Goal: Task Accomplishment & Management: Manage account settings

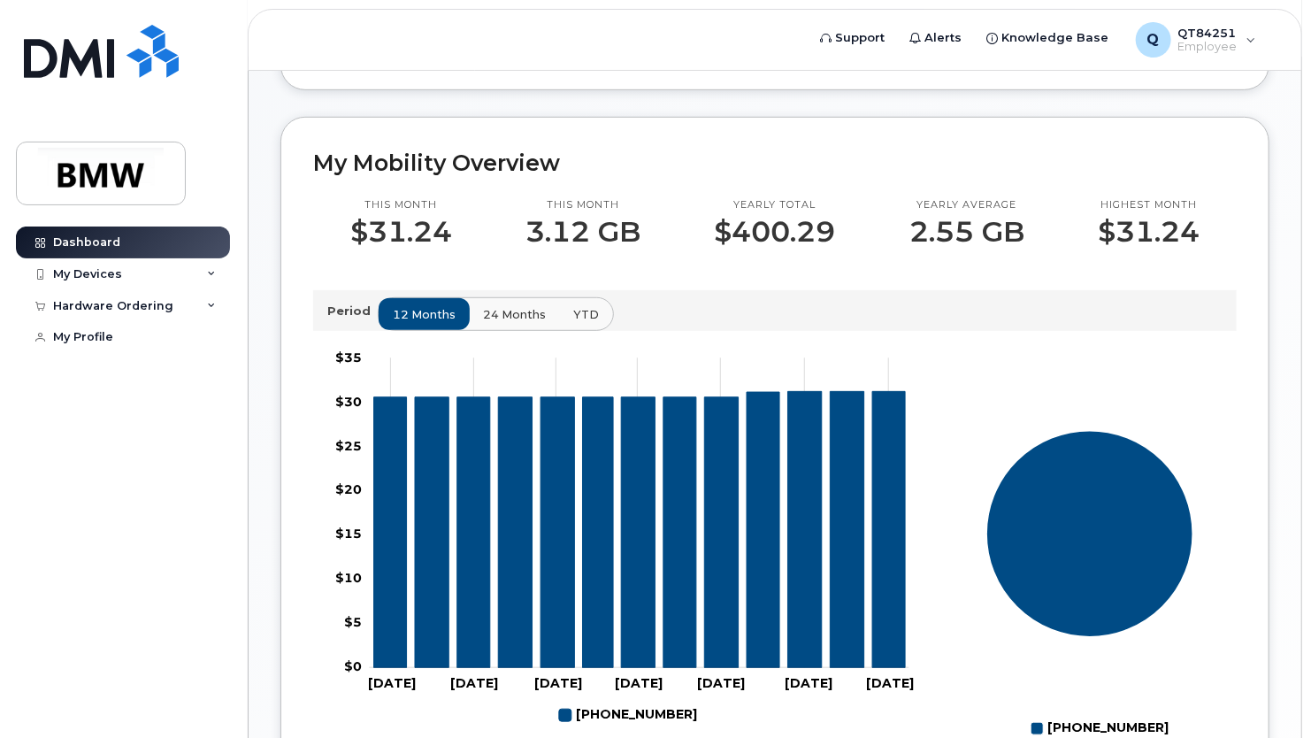
scroll to position [25, 0]
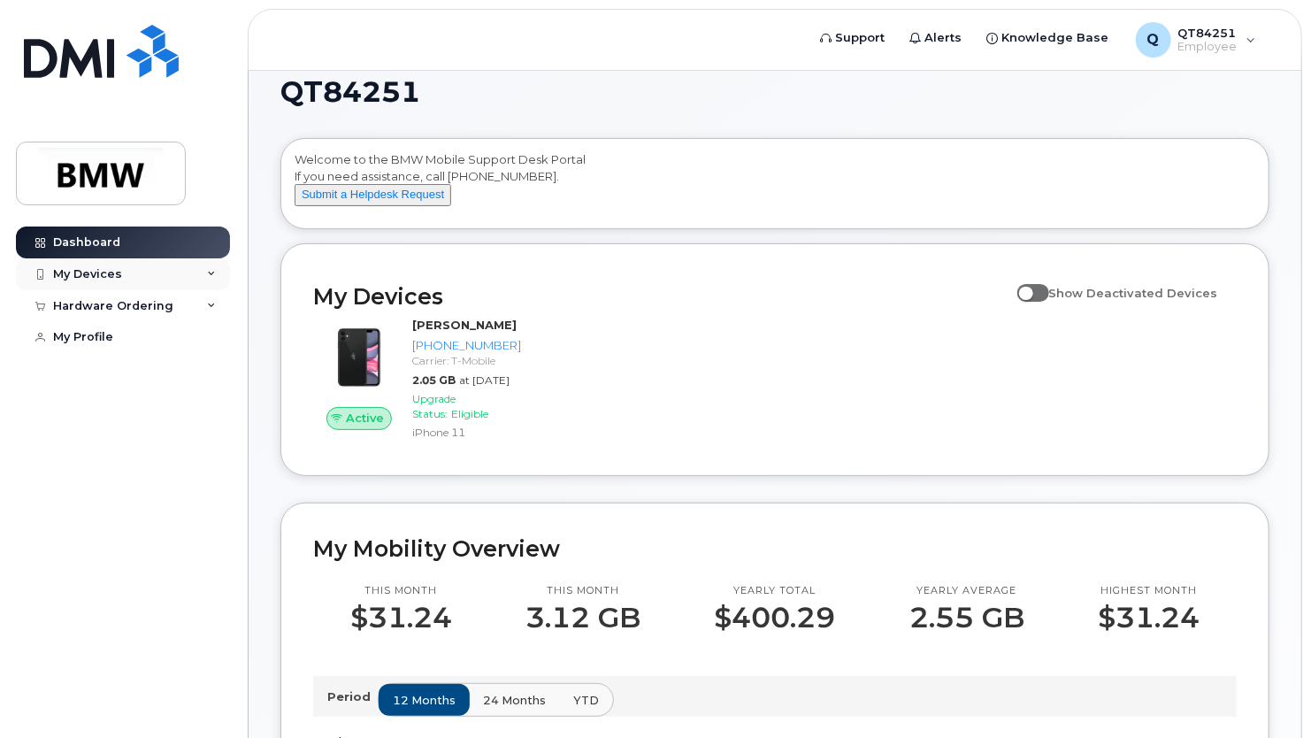
click at [187, 275] on div "My Devices" at bounding box center [123, 274] width 214 height 32
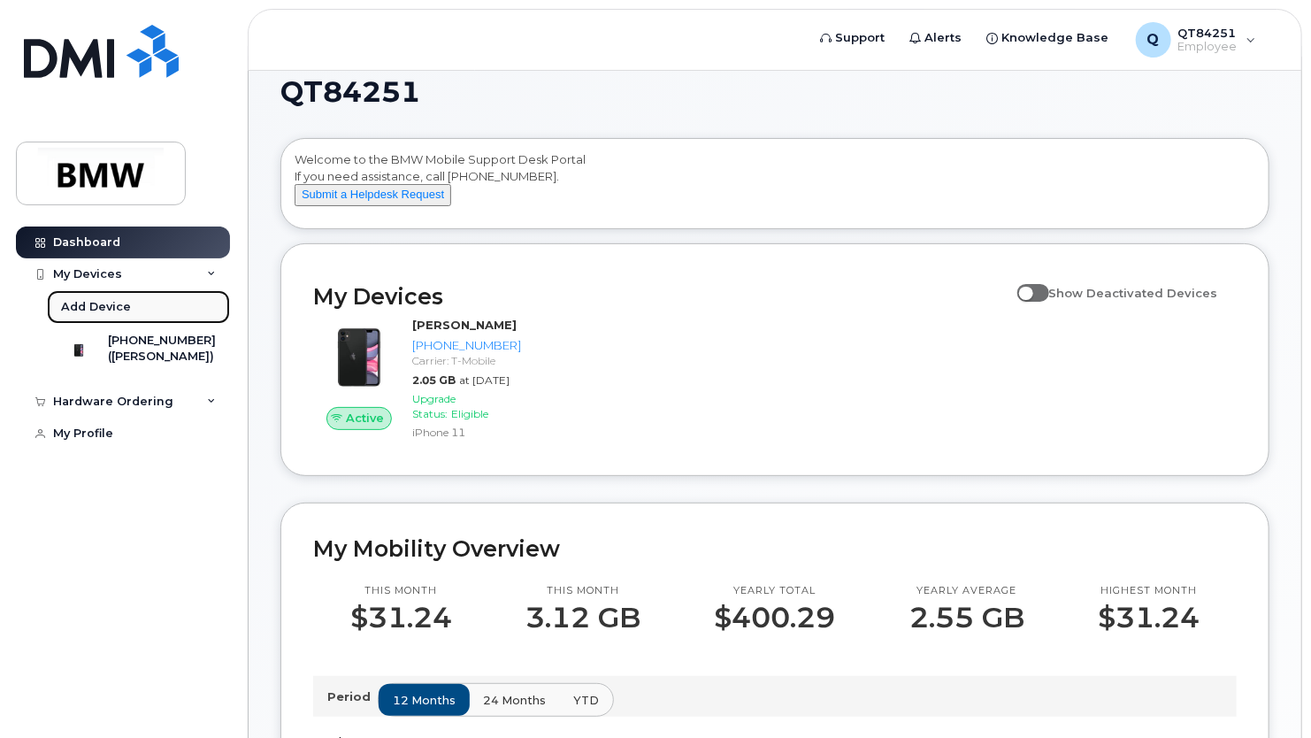
click at [103, 305] on div "Add Device" at bounding box center [96, 307] width 70 height 16
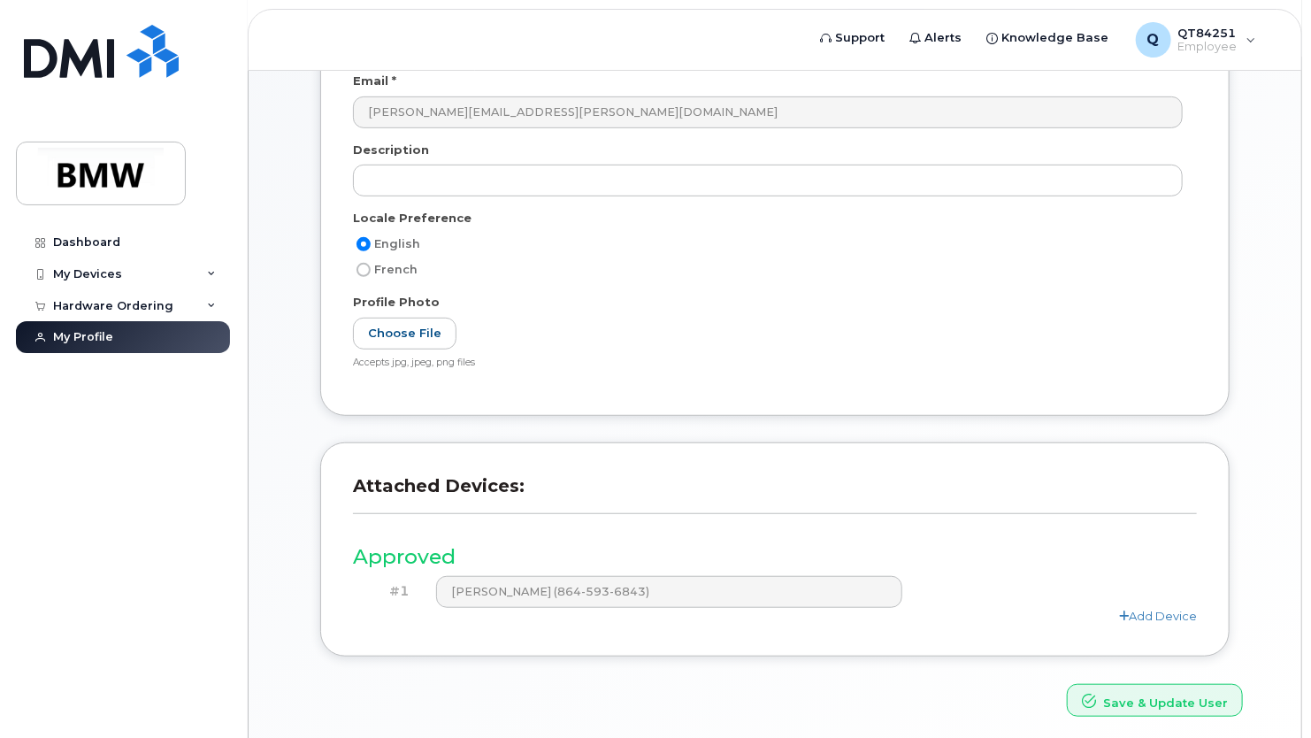
scroll to position [418, 0]
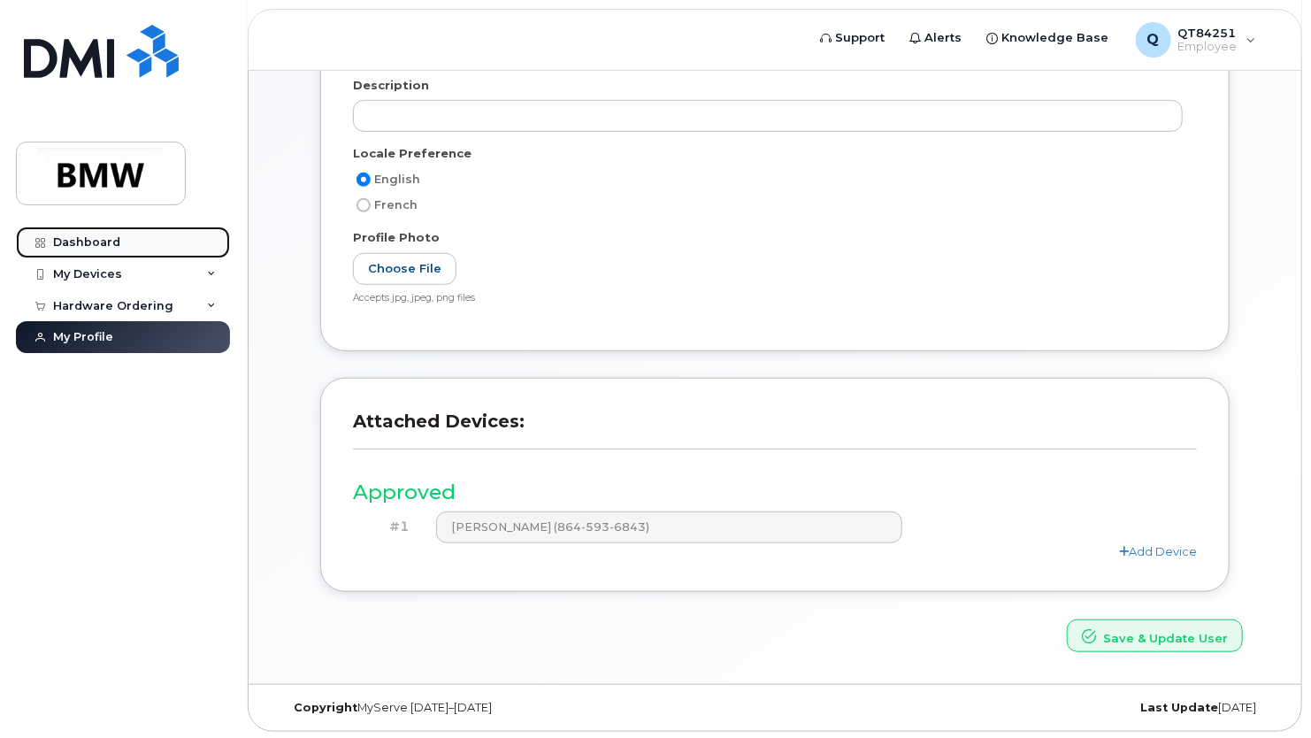
click at [92, 242] on div "Dashboard" at bounding box center [86, 242] width 67 height 14
